Goal: Task Accomplishment & Management: Manage account settings

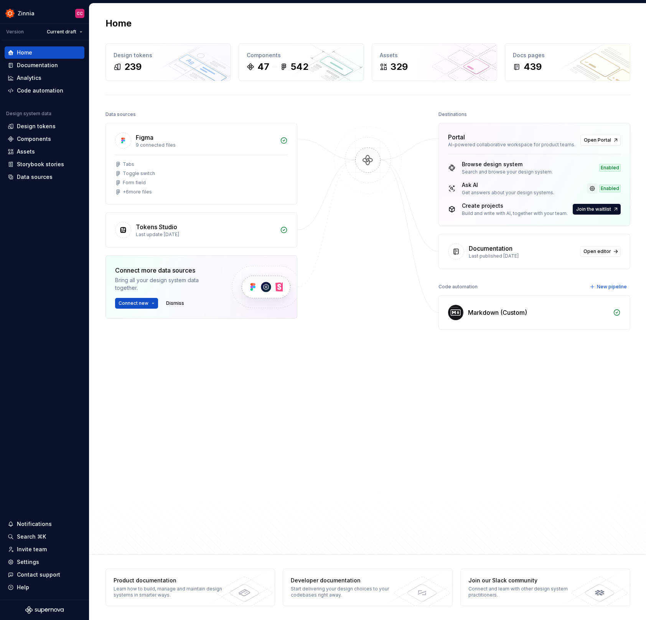
click at [595, 187] on link at bounding box center [592, 188] width 11 height 11
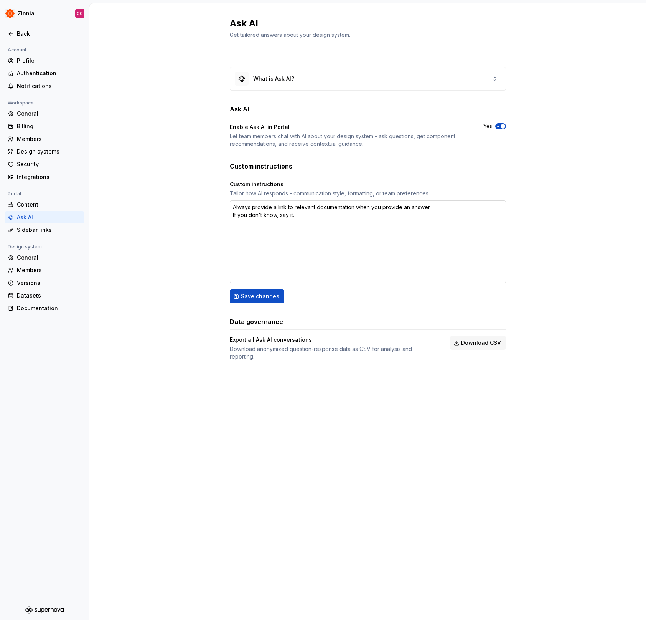
click at [444, 206] on textarea "Always provide a link to relevant documentation when you provide an answer. If …" at bounding box center [368, 241] width 276 height 83
type textarea "*"
type textarea "Always provide a link to relevant documentation when you provide an answer. If …"
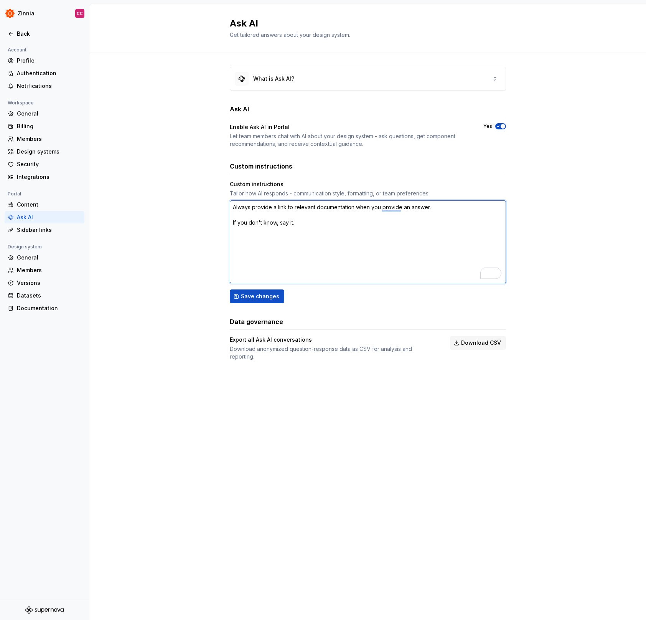
type textarea "*"
type textarea "Always provide a link to relevant documentation when you provide an answer. If …"
type textarea "*"
type textarea "Always provide a link to relevant documentation when you provide an answer. If …"
type textarea "*"
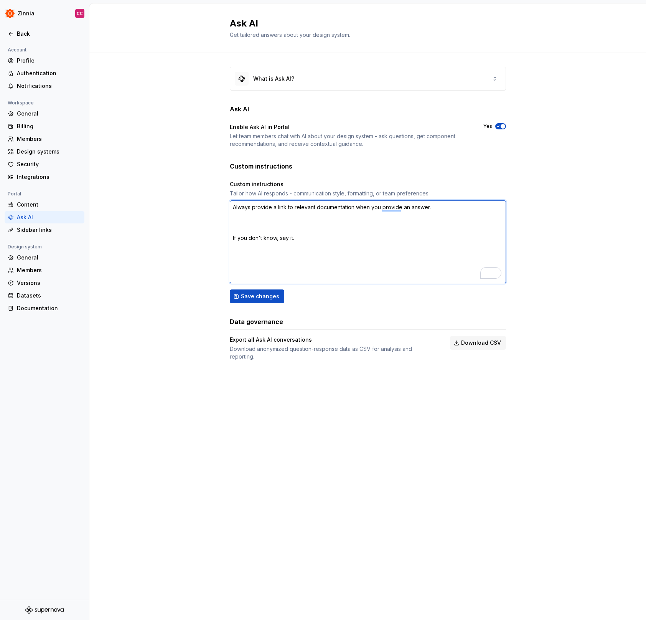
type textarea "Always provide a link to relevant documentation when you provide an answer. W I…"
type textarea "*"
type textarea "Always provide a link to relevant documentation when you provide an answer. Wh …"
type textarea "*"
type textarea "Always provide a link to relevant documentation when you provide an answer. Whe…"
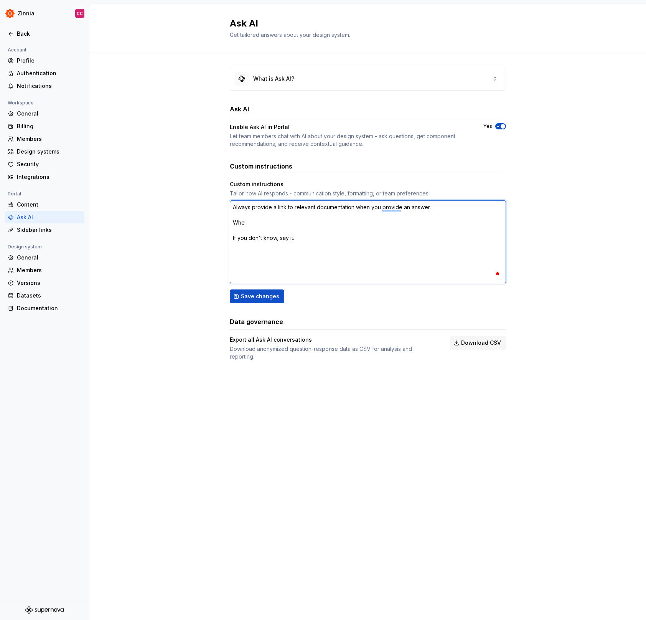
type textarea "*"
type textarea "Always provide a link to relevant documentation when you provide an answer. Whe…"
type textarea "*"
type textarea "Always provide a link to relevant documentation when you provide an answer. Whe…"
type textarea "*"
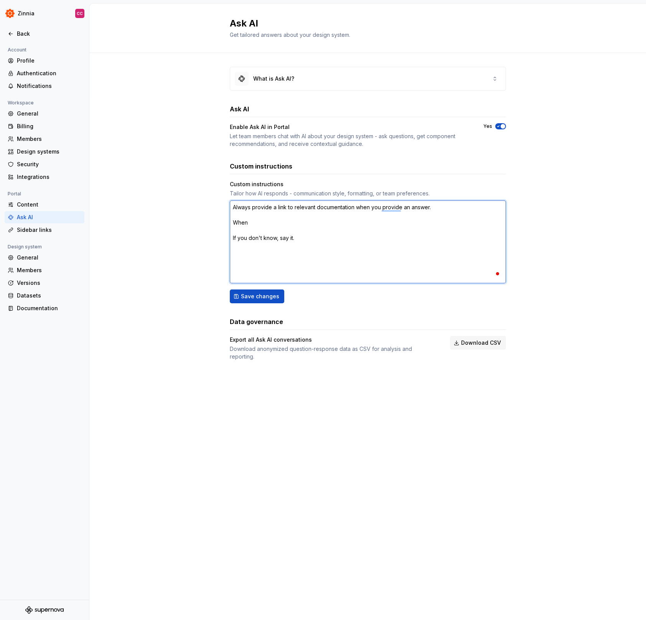
type textarea "Always provide a link to relevant documentation when you provide an answer. Whe…"
type textarea "*"
type textarea "Always provide a link to relevant documentation when you provide an answer. Whe…"
type textarea "*"
type textarea "Always provide a link to relevant documentation when you provide an answer. Whe…"
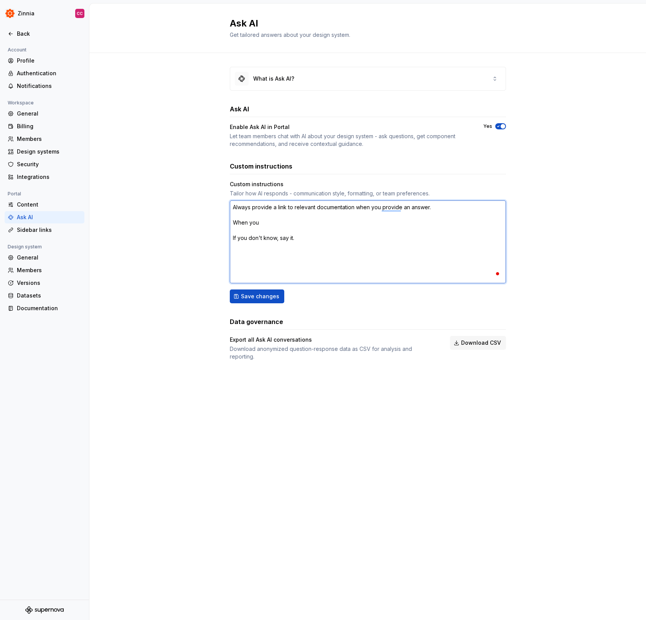
type textarea "*"
type textarea "Always provide a link to relevant documentation when you provide an answer. Whe…"
type textarea "*"
type textarea "Always provide a link to relevant documentation when you provide an answer. Whe…"
type textarea "*"
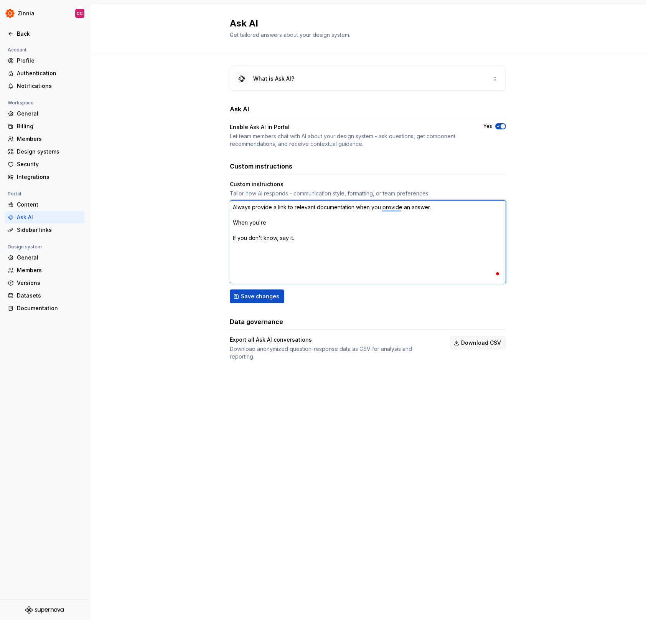
type textarea "Always provide a link to relevant documentation when you provide an answer. Whe…"
type textarea "*"
type textarea "Always provide a link to relevant documentation when you provide an answer. Whe…"
type textarea "*"
type textarea "Always provide a link to relevant documentation when you provide an answer. Whe…"
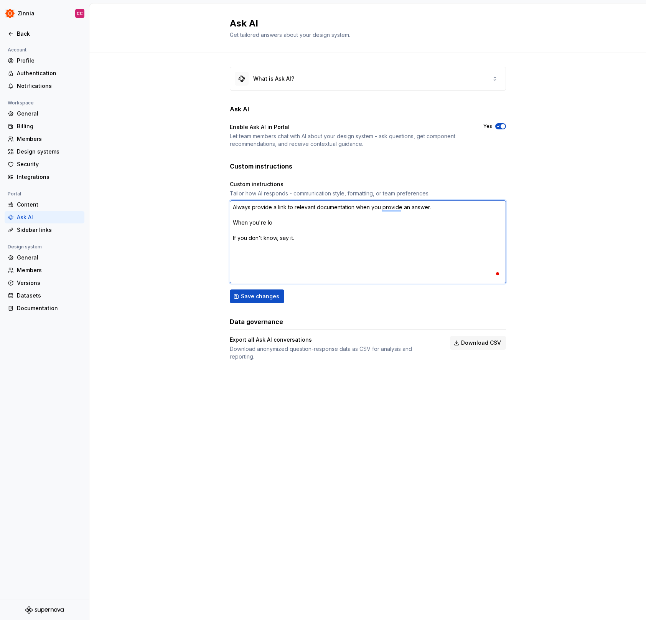
type textarea "*"
type textarea "Always provide a link to relevant documentation when you provide an answer. Whe…"
type textarea "*"
type textarea "Always provide a link to relevant documentation when you provide an answer. Whe…"
type textarea "*"
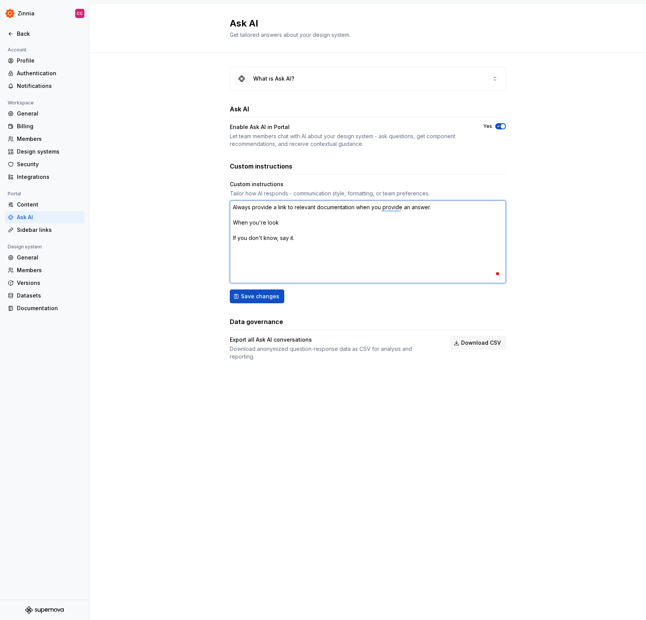
type textarea "Always provide a link to relevant documentation when you provide an answer. Whe…"
type textarea "*"
type textarea "Always provide a link to relevant documentation when you provide an answer. Whe…"
type textarea "*"
type textarea "Always provide a link to relevant documentation when you provide an answer. Whe…"
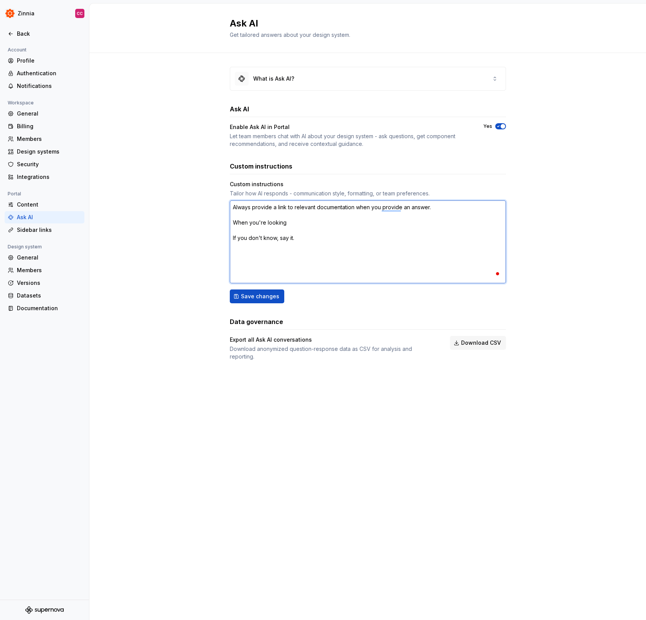
type textarea "*"
type textarea "Always provide a link to relevant documentation when you provide an answer. Whe…"
type textarea "*"
type textarea "Always provide a link to relevant documentation when you provide an answer. Whe…"
type textarea "*"
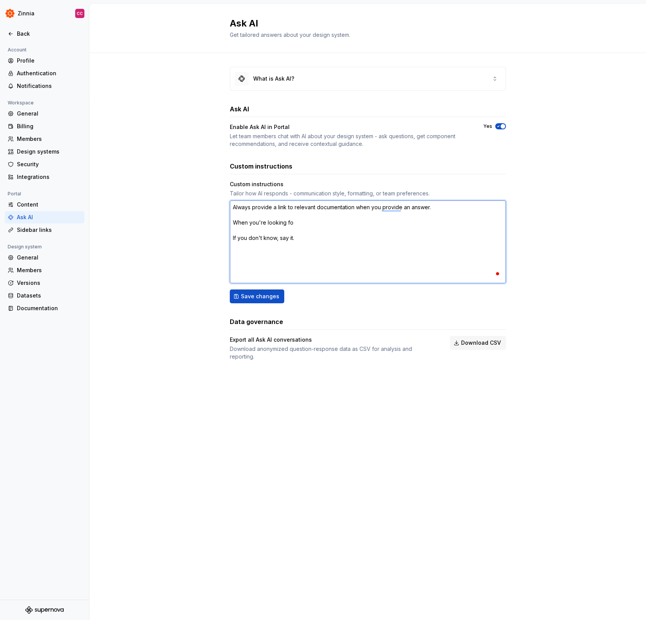
type textarea "Always provide a link to relevant documentation when you provide an answer. Whe…"
type textarea "*"
type textarea "Always provide a link to relevant documentation when you provide an answer. Whe…"
type textarea "*"
type textarea "Always provide a link to relevant documentation when you provide an answer. Whe…"
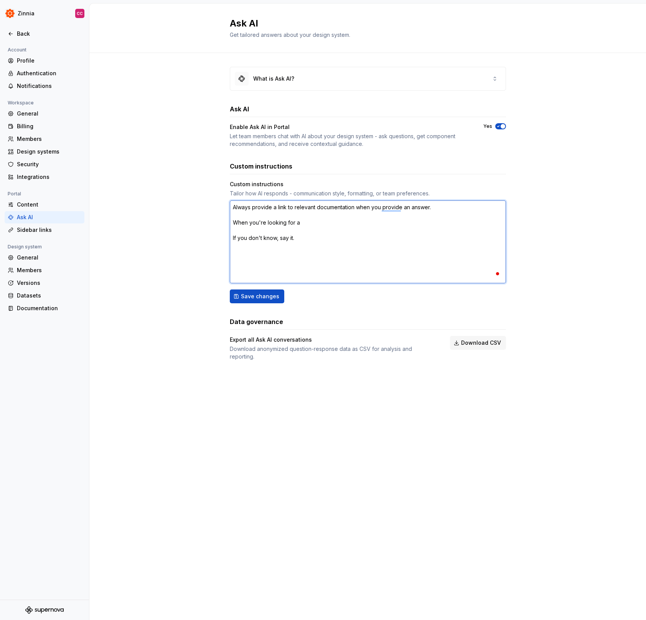
type textarea "*"
type textarea "Always provide a link to relevant documentation when you provide an answer. Whe…"
type textarea "*"
type textarea "Always provide a link to relevant documentation when you provide an answer. Whe…"
type textarea "*"
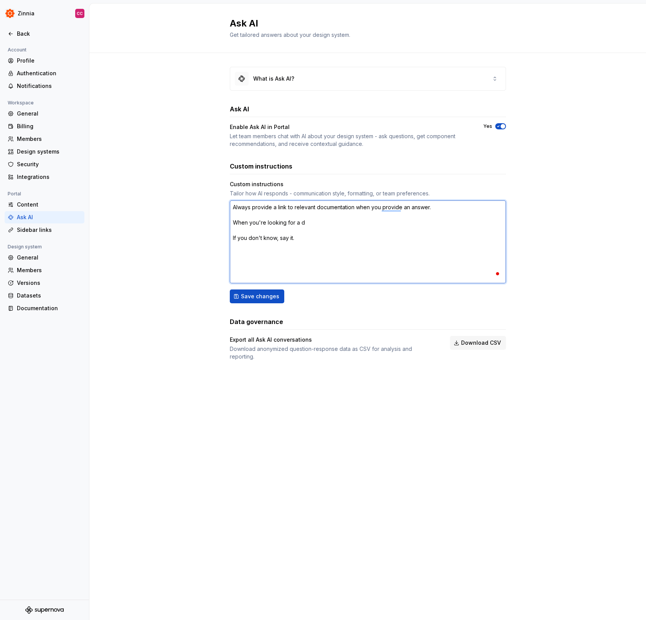
type textarea "Always provide a link to relevant documentation when you provide an answer. Whe…"
type textarea "*"
type textarea "Always provide a link to relevant documentation when you provide an answer. Whe…"
type textarea "*"
type textarea "Always provide a link to relevant documentation when you provide an answer. Whe…"
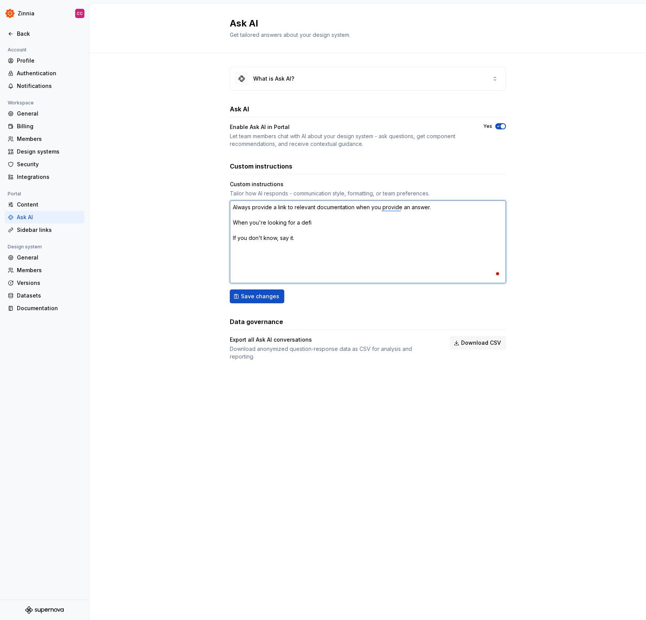
type textarea "*"
type textarea "Always provide a link to relevant documentation when you provide an answer. Whe…"
type textarea "*"
type textarea "Always provide a link to relevant documentation when you provide an answer. Whe…"
type textarea "*"
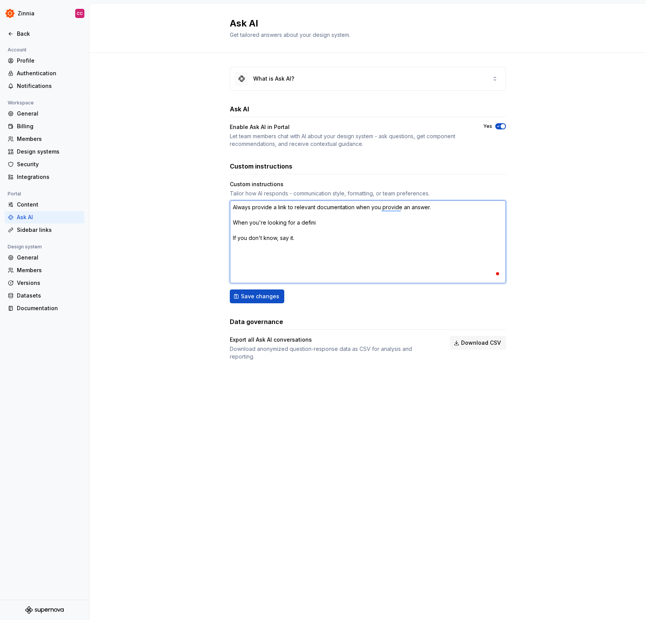
type textarea "Always provide a link to relevant documentation when you provide an answer. Whe…"
type textarea "*"
type textarea "Always provide a link to relevant documentation when you provide an answer. Whe…"
type textarea "*"
type textarea "Always provide a link to relevant documentation when you provide an answer. Whe…"
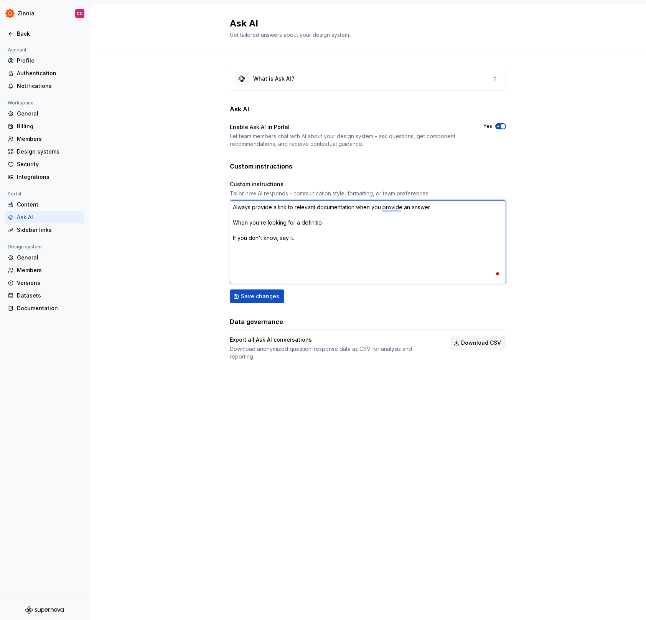
type textarea "*"
type textarea "Always provide a link to relevant documentation when you provide an answer. Whe…"
type textarea "*"
type textarea "Always provide a link to relevant documentation when you provide an answer. Whe…"
type textarea "*"
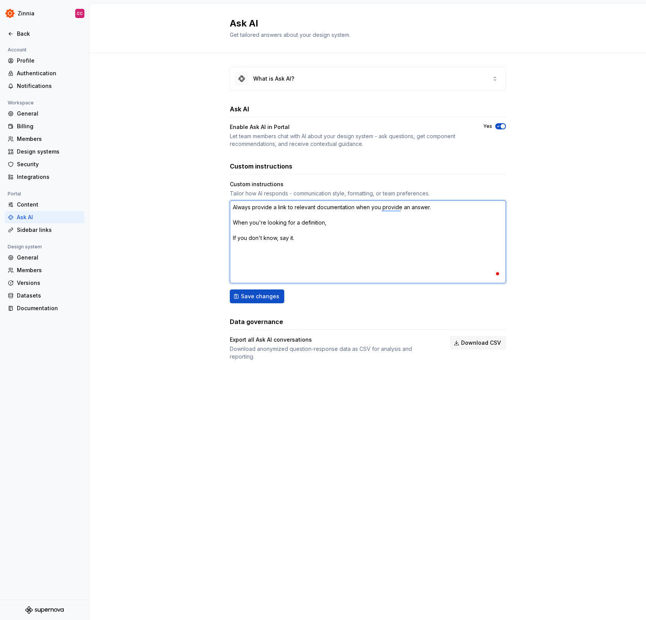
type textarea "Always provide a link to relevant documentation when you provide an answer. Whe…"
type textarea "*"
type textarea "Always provide a link to relevant documentation when you provide an answer. Whe…"
type textarea "*"
type textarea "Always provide a link to relevant documentation when you provide an answer. Whe…"
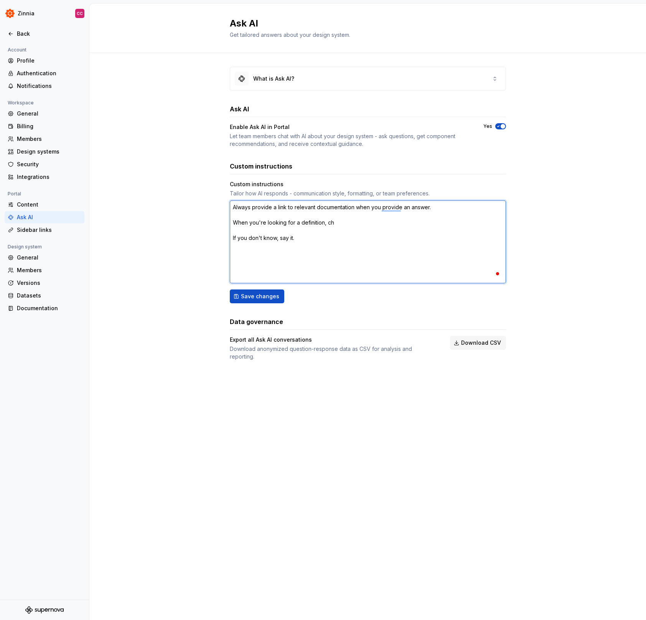
type textarea "*"
type textarea "Always provide a link to relevant documentation when you provide an answer. Whe…"
type textarea "*"
type textarea "Always provide a link to relevant documentation when you provide an answer. Whe…"
type textarea "*"
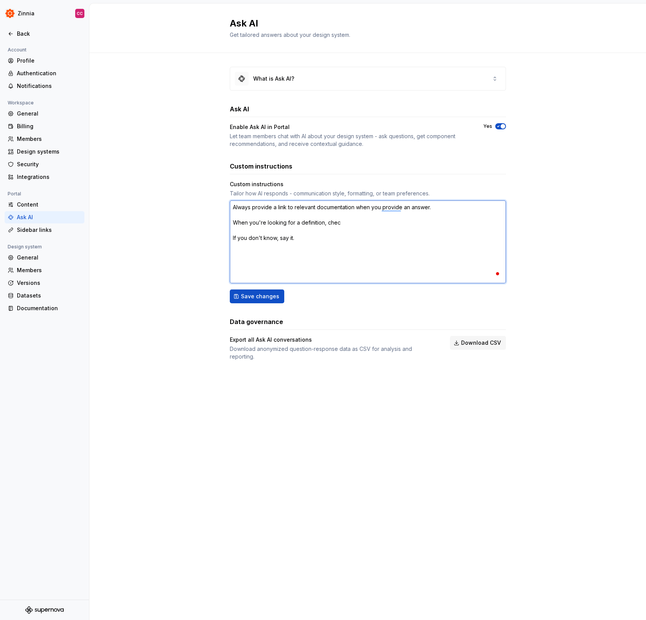
type textarea "Always provide a link to relevant documentation when you provide an answer. Whe…"
type textarea "*"
type textarea "Always provide a link to relevant documentation when you provide an answer. Whe…"
type textarea "*"
type textarea "Always provide a link to relevant documentation when you provide an answer. Whe…"
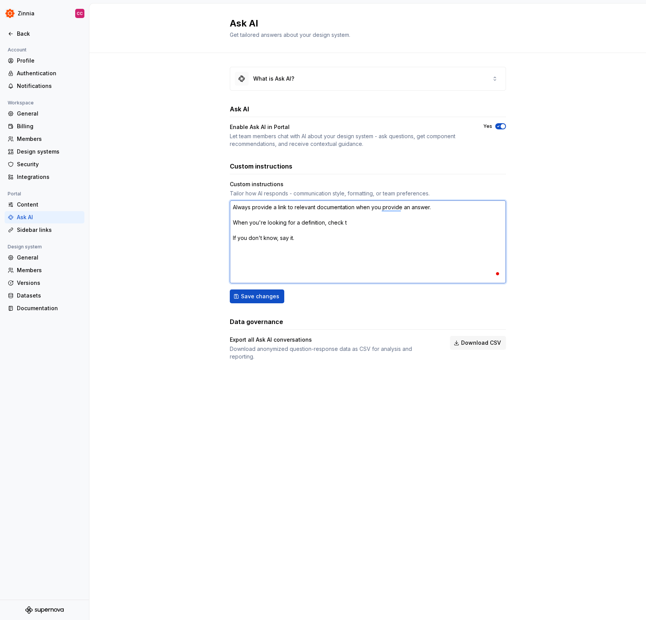
type textarea "*"
type textarea "Always provide a link to relevant documentation when you provide an answer. Whe…"
type textarea "*"
type textarea "Always provide a link to relevant documentation when you provide an answer. Whe…"
type textarea "*"
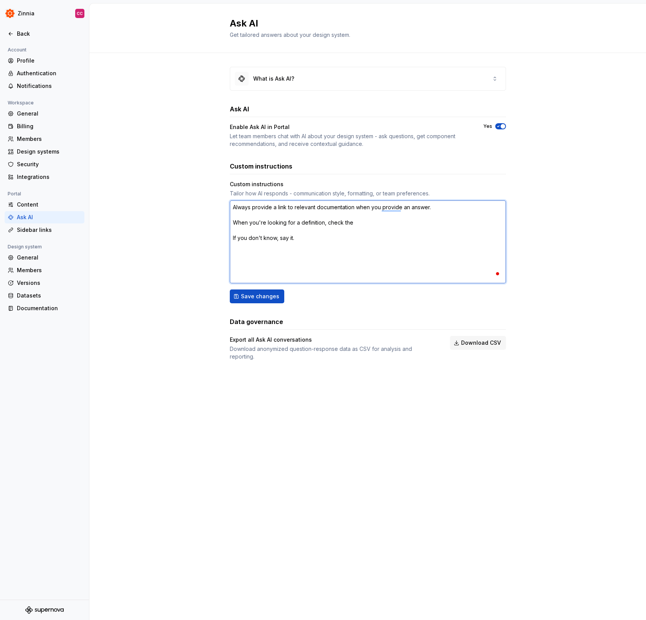
type textarea "Always provide a link to relevant documentation when you provide an answer. Whe…"
type textarea "*"
type textarea "Always provide a link to relevant documentation when you provide an answer. Whe…"
type textarea "*"
type textarea "Always provide a link to relevant documentation when you provide an answer. Whe…"
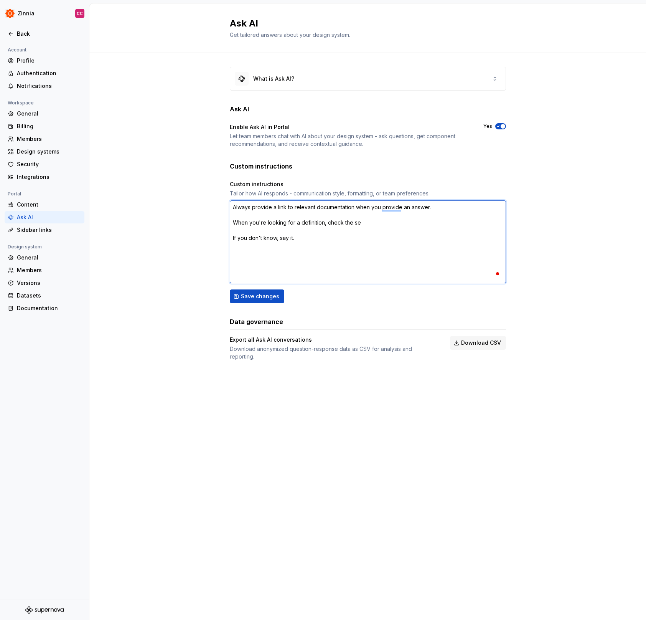
type textarea "*"
type textarea "Always provide a link to relevant documentation when you provide an answer. Whe…"
type textarea "*"
type textarea "Always provide a link to relevant documentation when you provide an answer. Whe…"
type textarea "*"
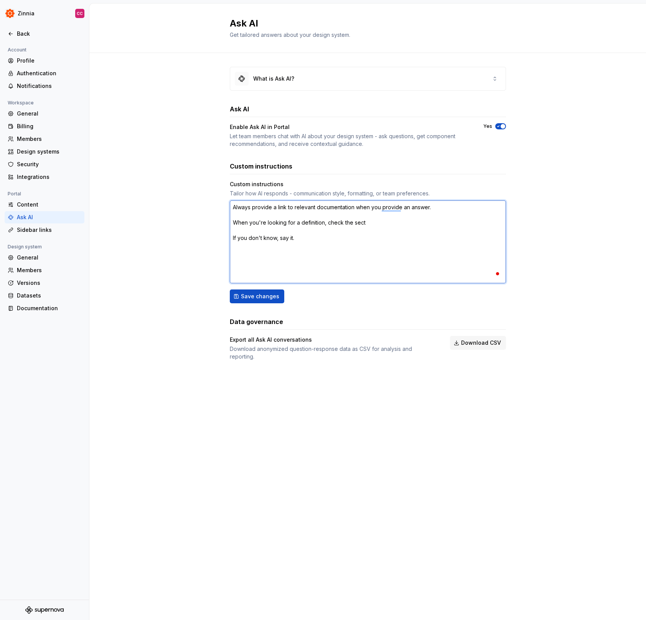
type textarea "Always provide a link to relevant documentation when you provide an answer. Whe…"
type textarea "*"
type textarea "Always provide a link to relevant documentation when you provide an answer. Whe…"
type textarea "*"
type textarea "Always provide a link to relevant documentation when you provide an answer. Whe…"
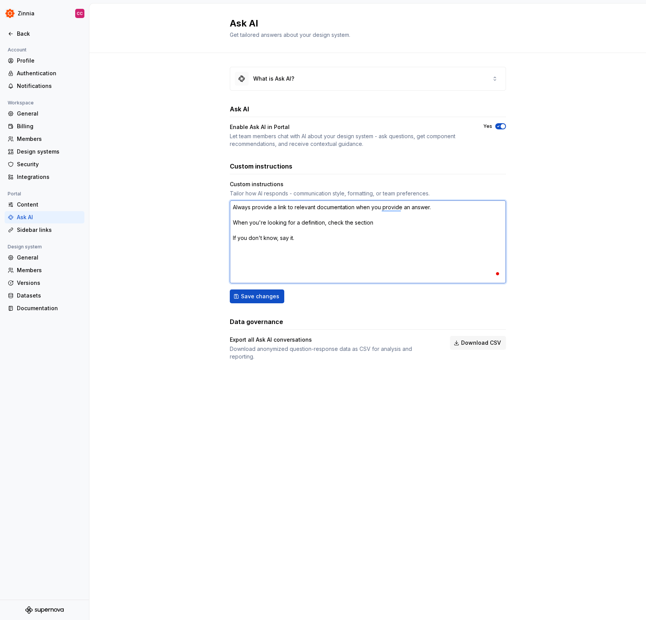
type textarea "*"
type textarea "Always provide a link to relevant documentation when you provide an answer. Whe…"
type textarea "*"
type textarea "Always provide a link to relevant documentation when you provide an answer. Whe…"
type textarea "*"
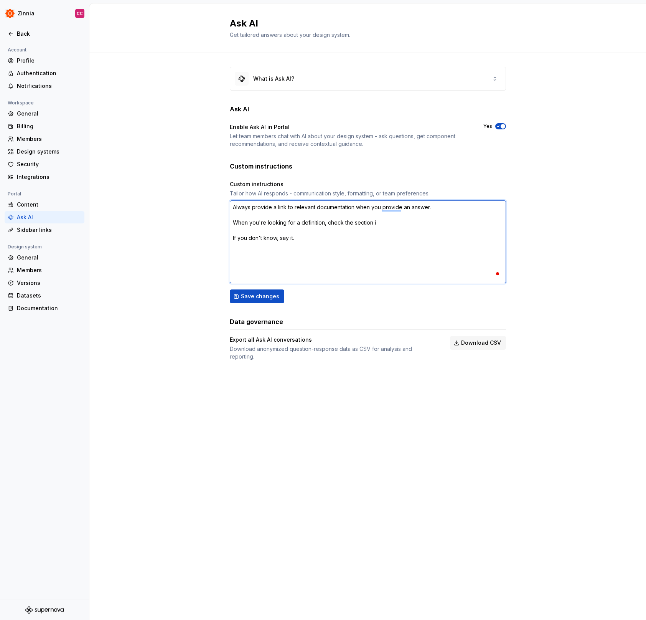
type textarea "Always provide a link to relevant documentation when you provide an answer. Whe…"
type textarea "*"
type textarea "Always provide a link to relevant documentation when you provide an answer. Whe…"
type textarea "*"
type textarea "Always provide a link to relevant documentation when you provide an answer. Whe…"
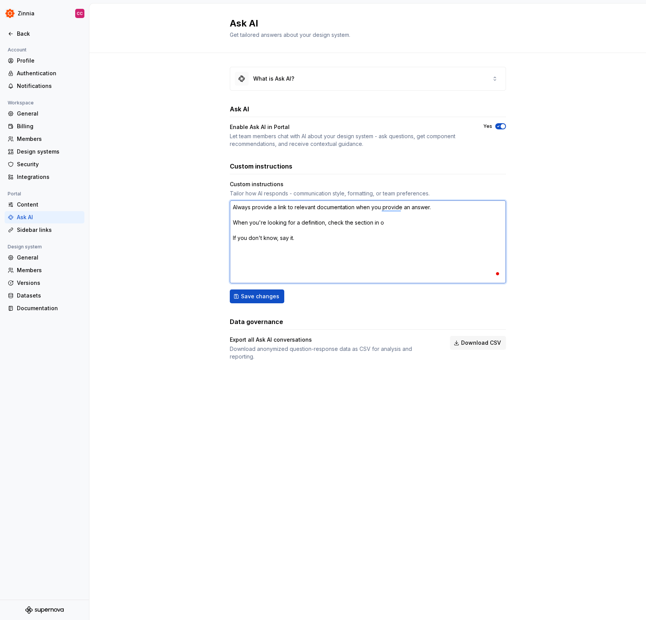
type textarea "*"
type textarea "Always provide a link to relevant documentation when you provide an answer. Whe…"
type textarea "*"
type textarea "Always provide a link to relevant documentation when you provide an answer. Whe…"
type textarea "*"
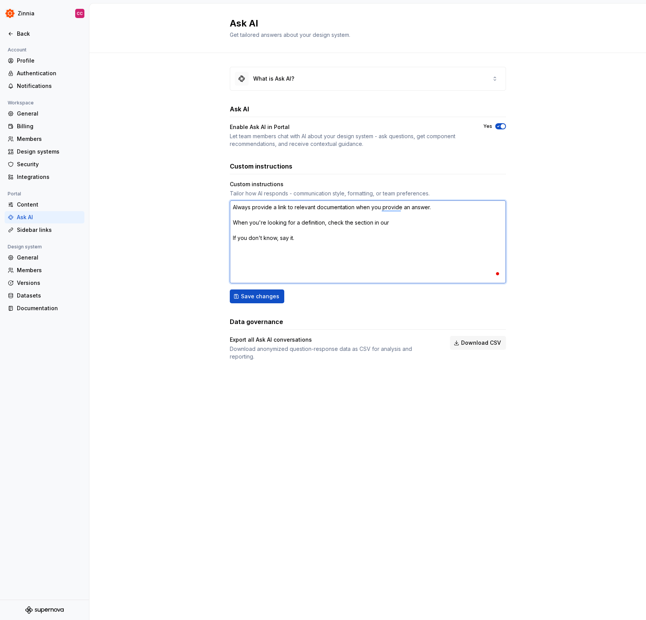
type textarea "Always provide a link to relevant documentation when you provide an answer. Whe…"
type textarea "*"
type textarea "Always provide a link to relevant documentation when you provide an answer. Whe…"
type textarea "*"
type textarea "Always provide a link to relevant documentation when you provide an answer. Whe…"
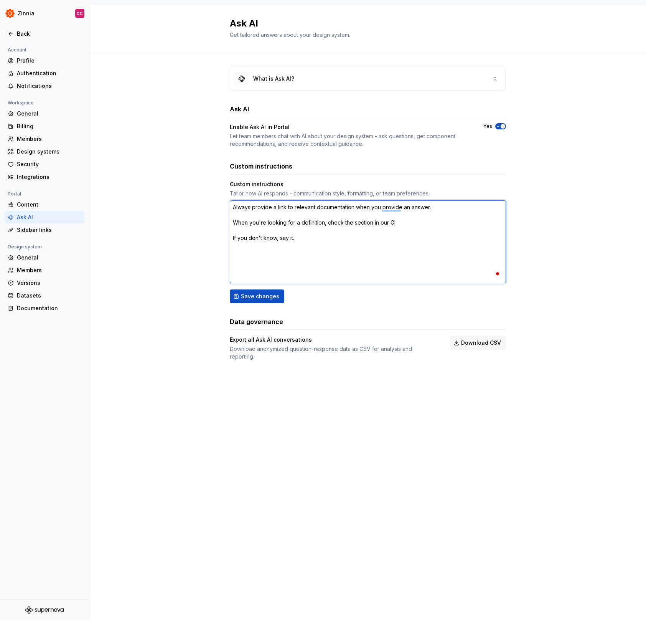
type textarea "*"
type textarea "Always provide a link to relevant documentation when you provide an answer. Whe…"
type textarea "*"
type textarea "Always provide a link to relevant documentation when you provide an answer. Whe…"
type textarea "*"
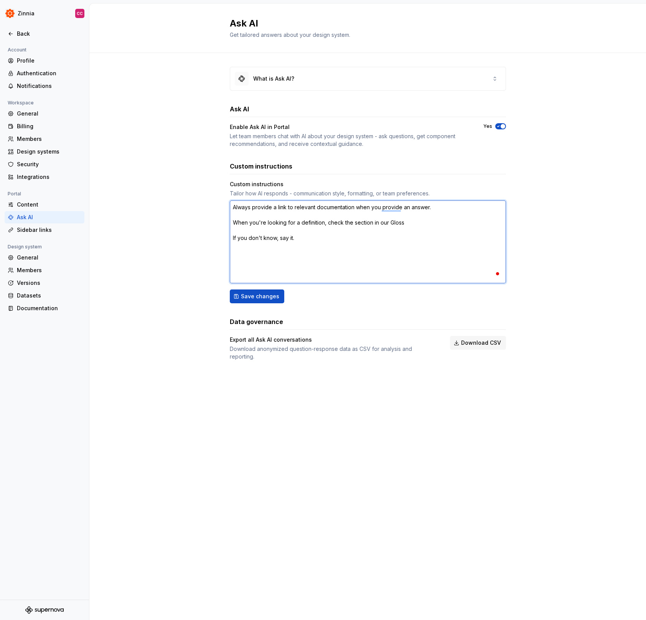
type textarea "Always provide a link to relevant documentation when you provide an answer. Whe…"
type textarea "*"
type textarea "Always provide a link to relevant documentation when you provide an answer. Whe…"
type textarea "*"
type textarea "Always provide a link to relevant documentation when you provide an answer. Whe…"
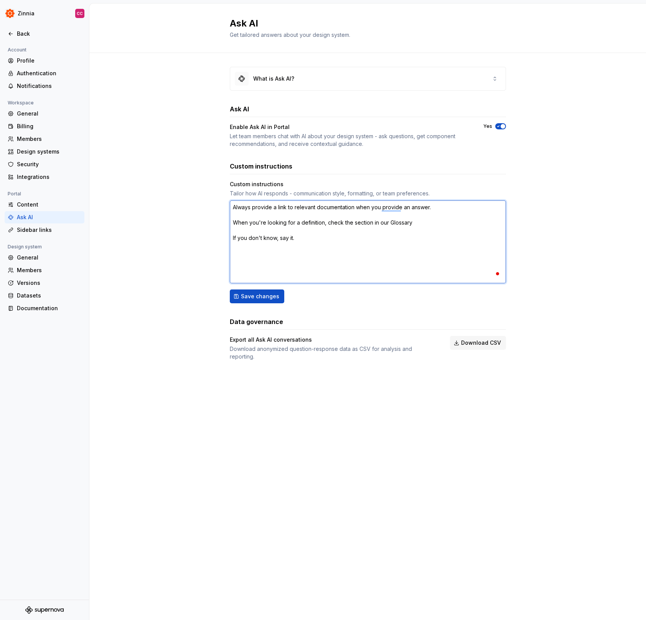
type textarea "*"
type textarea "Always provide a link to relevant documentation when you provide an answer. Whe…"
type textarea "*"
type textarea "Always provide a link to relevant documentation when you provide an answer. Whe…"
type textarea "*"
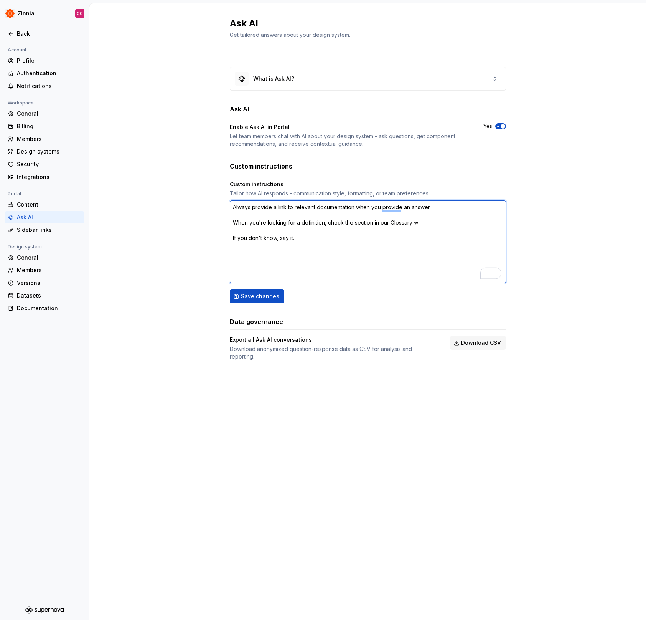
type textarea "Always provide a link to relevant documentation when you provide an answer. Whe…"
type textarea "*"
type textarea "Always provide a link to relevant documentation when you provide an answer. Whe…"
type textarea "*"
type textarea "Always provide a link to relevant documentation when you provide an answer. Whe…"
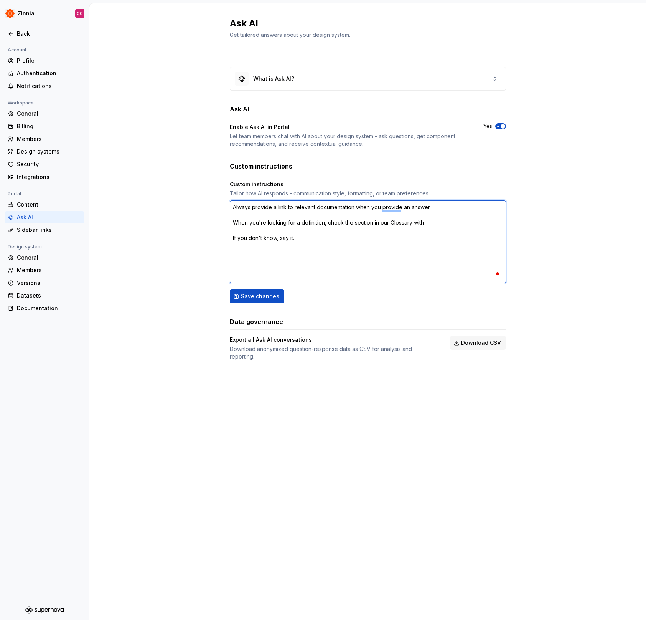
type textarea "*"
type textarea "Always provide a link to relevant documentation when you provide an answer. Whe…"
type textarea "*"
type textarea "Always provide a link to relevant documentation when you provide an answer. Whe…"
type textarea "*"
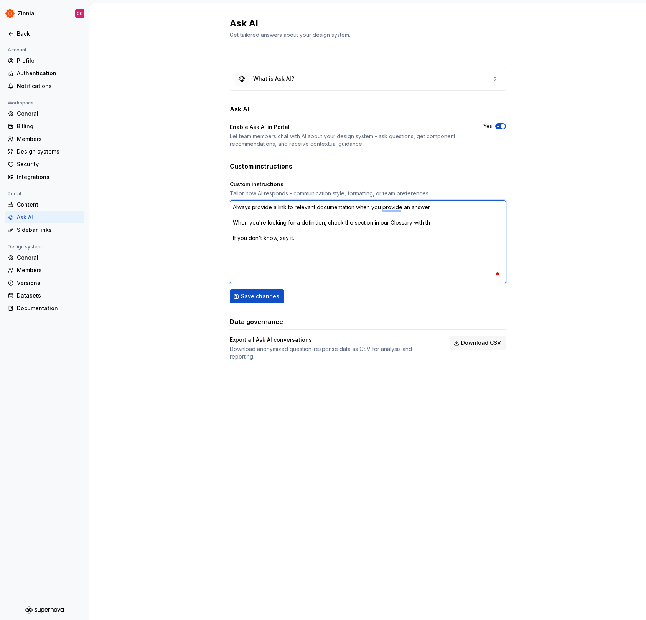
type textarea "Always provide a link to relevant documentation when you provide an answer. Whe…"
type textarea "*"
type textarea "Always provide a link to relevant documentation when you provide an answer. Whe…"
type textarea "*"
type textarea "Always provide a link to relevant documentation when you provide an answer. Whe…"
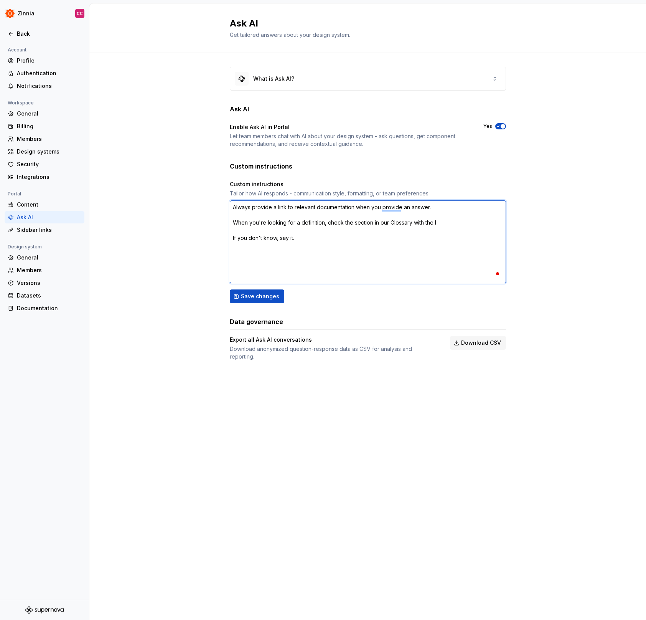
type textarea "*"
type textarea "Always provide a link to relevant documentation when you provide an answer. Whe…"
type textarea "*"
type textarea "Always provide a link to relevant documentation when you provide an answer. Whe…"
type textarea "*"
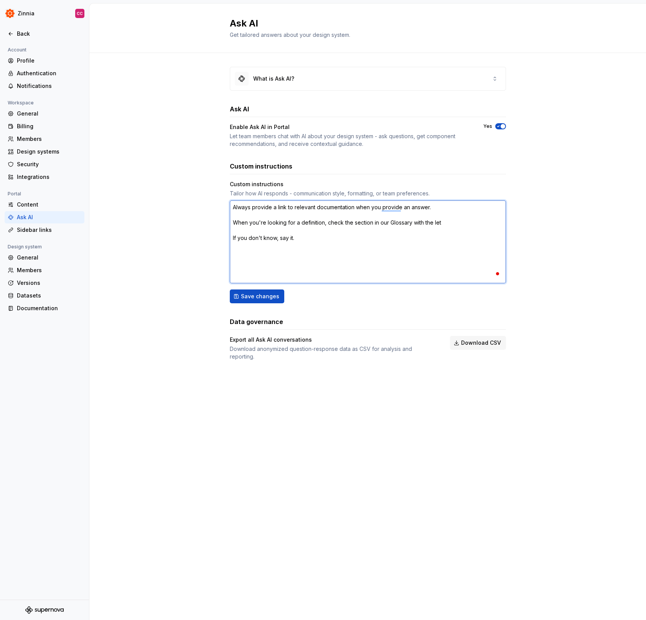
type textarea "Always provide a link to relevant documentation when you provide an answer. Whe…"
type textarea "*"
type textarea "Always provide a link to relevant documentation when you provide an answer. Whe…"
type textarea "*"
type textarea "Always provide a link to relevant documentation when you provide an answer. Whe…"
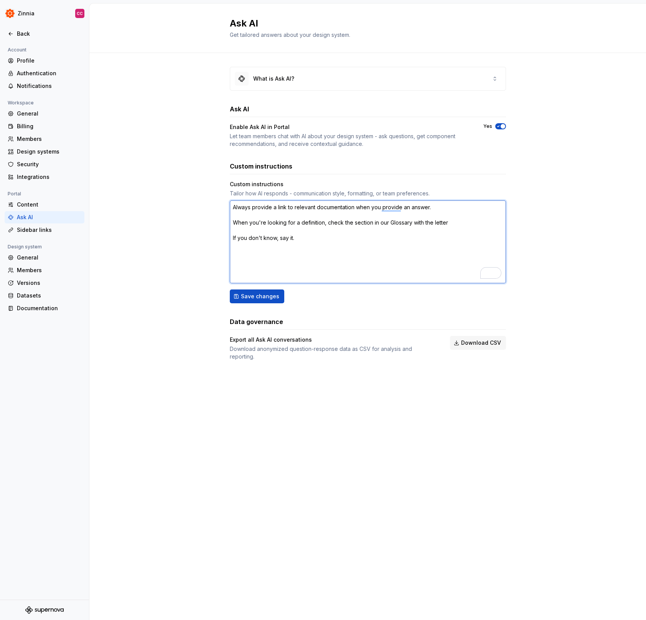
type textarea "*"
type textarea "Always provide a link to relevant documentation when you provide an answer. Whe…"
type textarea "*"
type textarea "Always provide a link to relevant documentation when you provide an answer. Whe…"
type textarea "*"
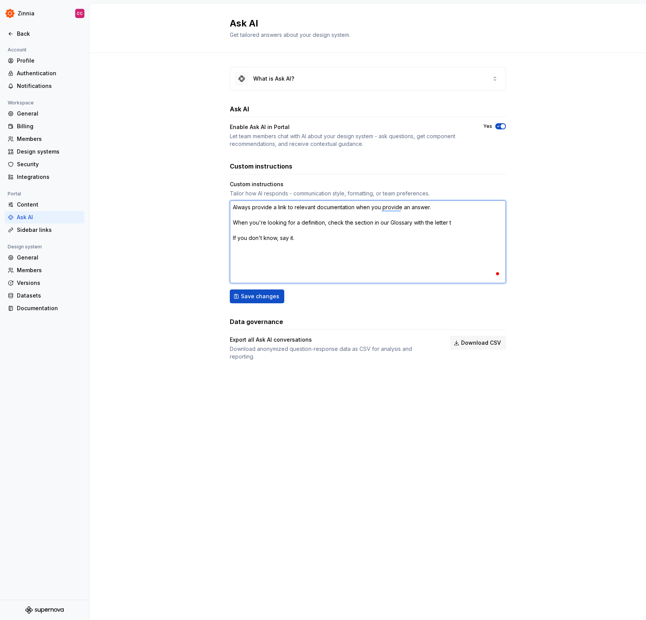
type textarea "Always provide a link to relevant documentation when you provide an answer. Whe…"
type textarea "*"
type textarea "Always provide a link to relevant documentation when you provide an answer. Whe…"
type textarea "*"
type textarea "Always provide a link to relevant documentation when you provide an answer. Whe…"
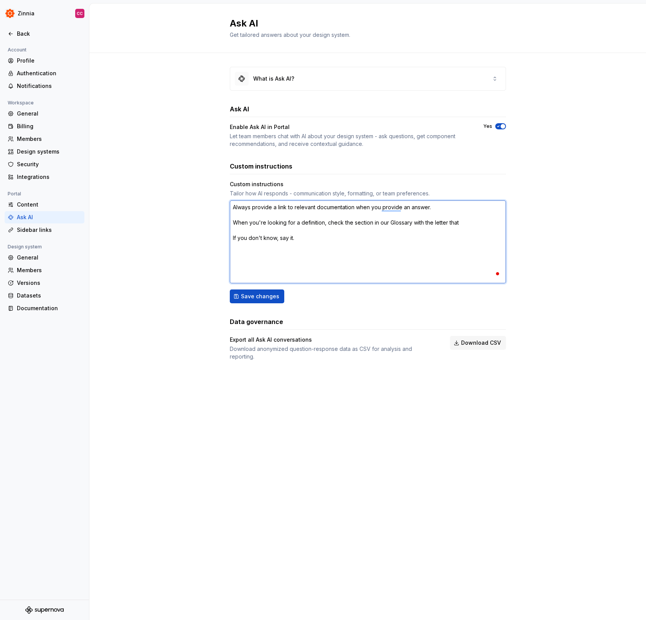
type textarea "*"
type textarea "Always provide a link to relevant documentation when you provide an answer. Whe…"
type textarea "*"
type textarea "Always provide a link to relevant documentation when you provide an answer. Whe…"
type textarea "*"
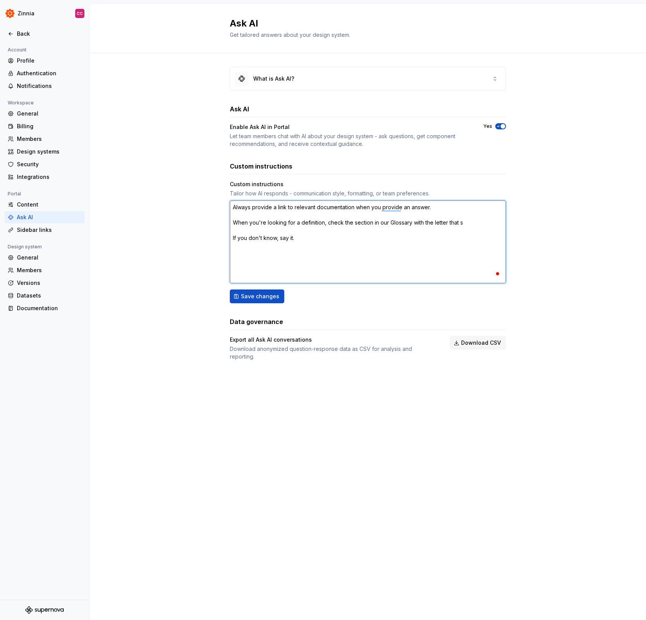
type textarea "Always provide a link to relevant documentation when you provide an answer. Whe…"
type textarea "*"
type textarea "Always provide a link to relevant documentation when you provide an answer. Whe…"
type textarea "*"
type textarea "Always provide a link to relevant documentation when you provide an answer. Whe…"
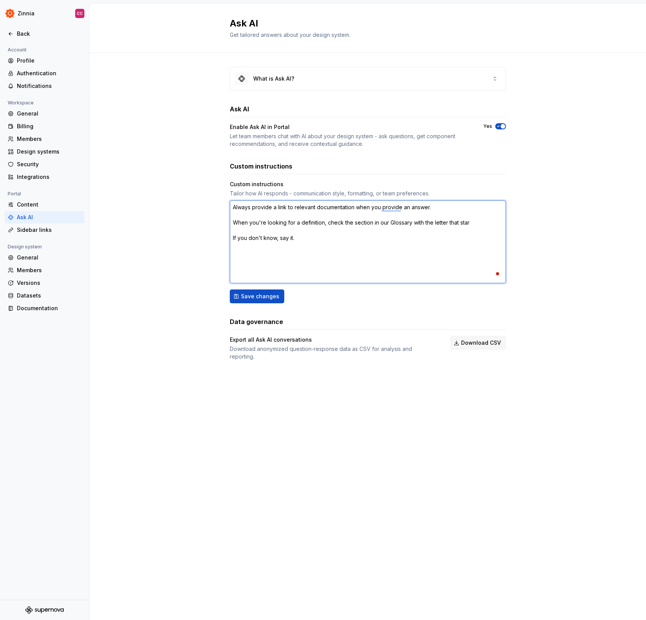
type textarea "*"
type textarea "Always provide a link to relevant documentation when you provide an answer. Whe…"
type textarea "*"
type textarea "Always provide a link to relevant documentation when you provide an answer. Whe…"
type textarea "*"
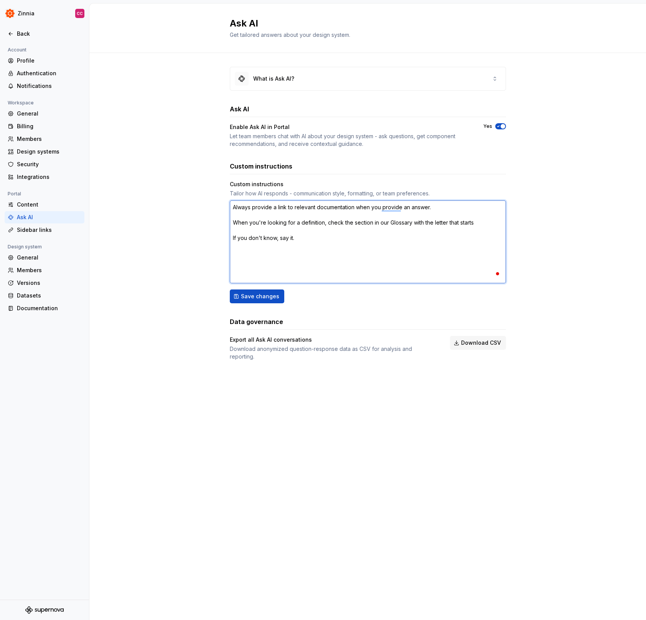
type textarea "Always provide a link to relevant documentation when you provide an answer. Whe…"
type textarea "*"
type textarea "Always provide a link to relevant documentation when you provide an answer. Whe…"
drag, startPoint x: 407, startPoint y: 231, endPoint x: 232, endPoint y: 224, distance: 175.1
click at [232, 224] on textarea "Always provide a link to relevant documentation when you provide an answer. Whe…" at bounding box center [368, 241] width 276 height 83
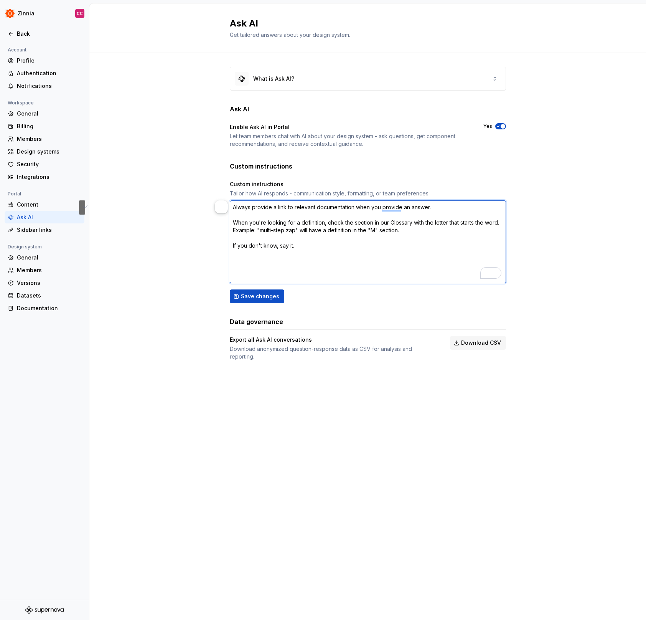
paste textarea "looking for the definition of a term, always refer to the Glossary. Navigate to…"
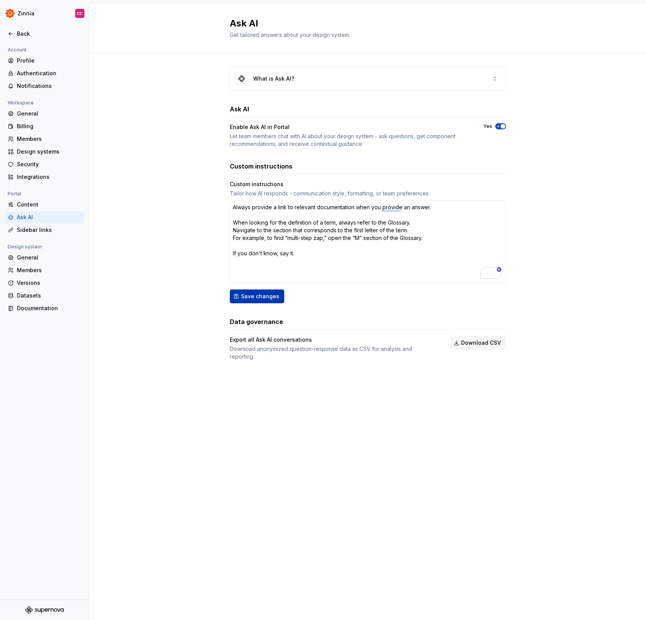
click at [270, 297] on span "Save changes" at bounding box center [260, 296] width 38 height 8
click at [299, 399] on div "Ask AI Get tailored answers about your design system. What is Ask AI? Ask AI En…" at bounding box center [367, 311] width 557 height 616
